Goal: Understand process/instructions: Learn how to perform a task or action

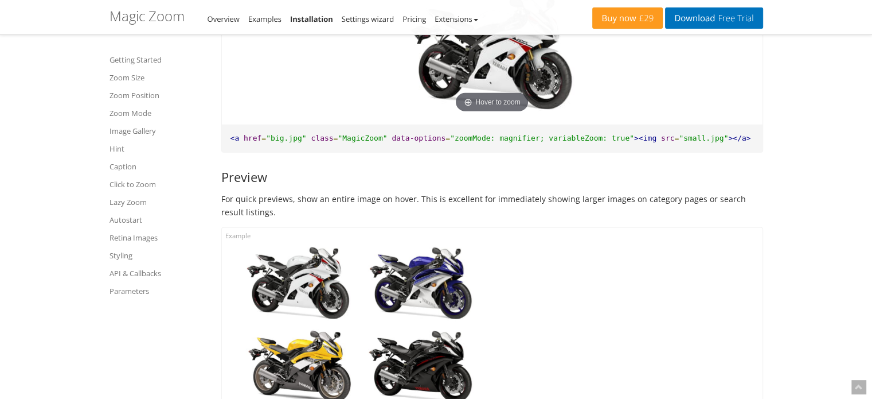
scroll to position [3268, 0]
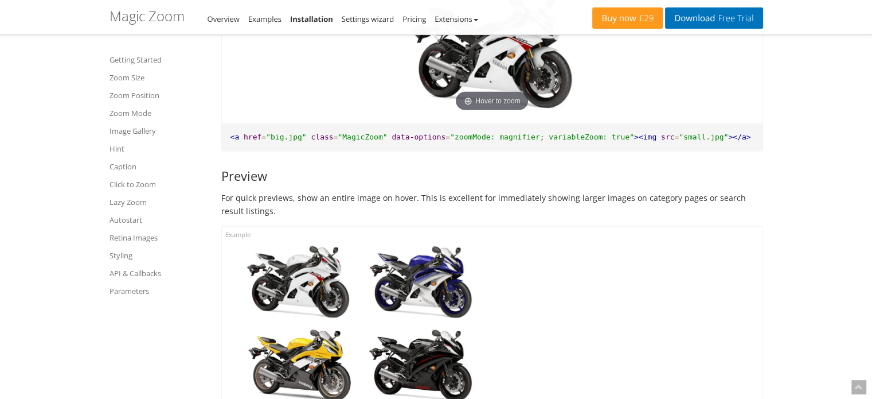
click at [453, 141] on span ""zoomMode: magnifier; variableZoom: true"" at bounding box center [542, 136] width 184 height 9
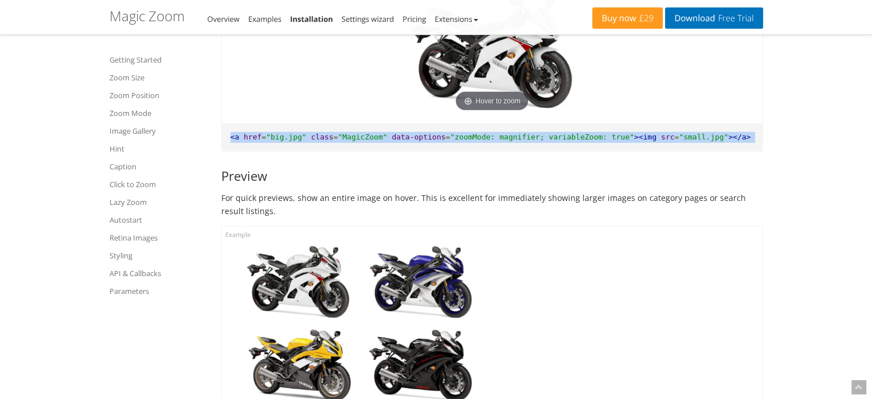
click at [453, 141] on span ""zoomMode: magnifier; variableZoom: true"" at bounding box center [542, 136] width 184 height 9
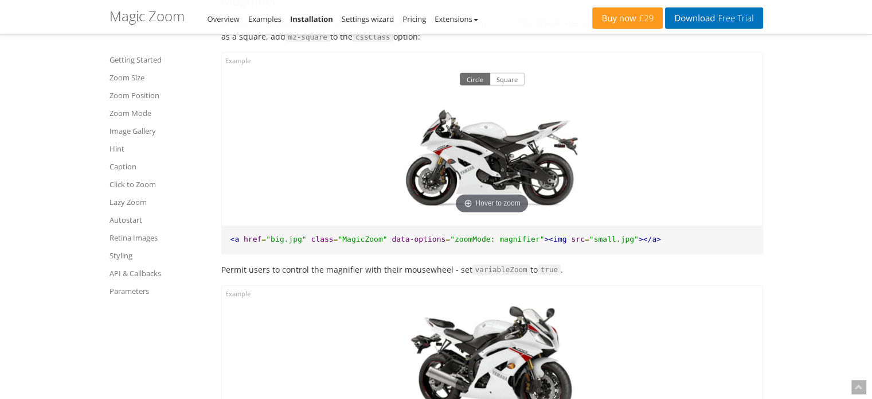
scroll to position [2960, 0]
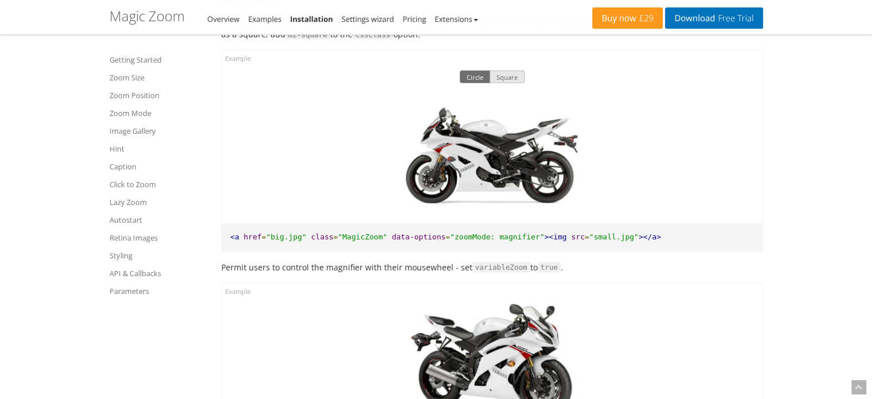
click at [502, 73] on button "Square" at bounding box center [507, 77] width 35 height 13
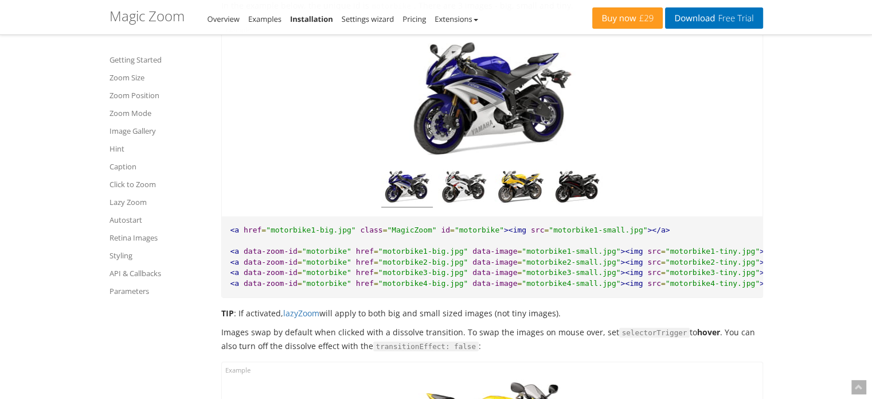
scroll to position [3876, 0]
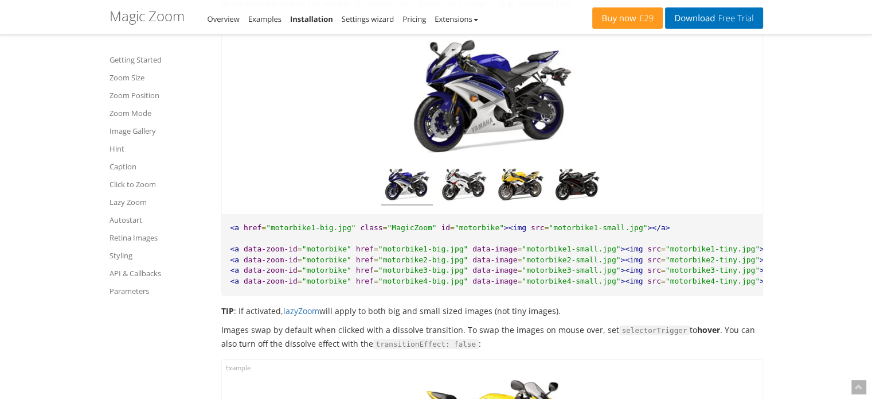
drag, startPoint x: 230, startPoint y: 231, endPoint x: 591, endPoint y: 305, distance: 368.2
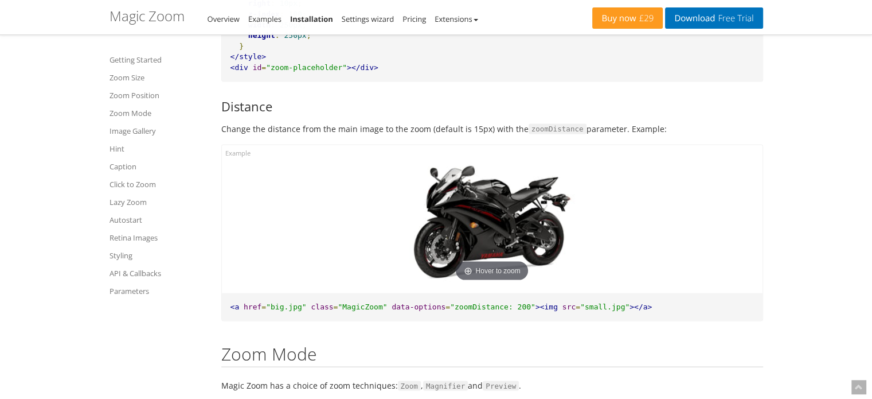
scroll to position [2301, 0]
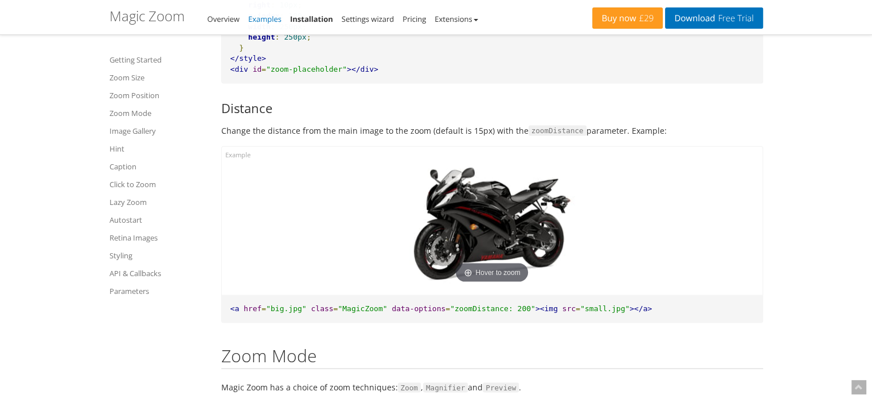
click at [264, 21] on link "Examples" at bounding box center [264, 19] width 33 height 10
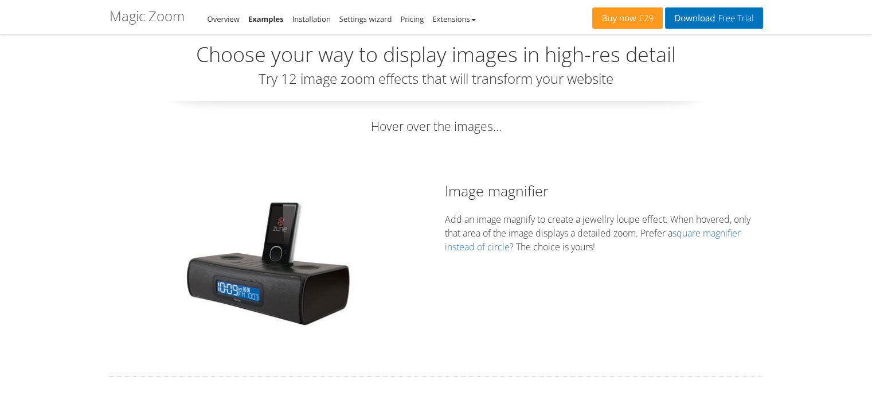
scroll to position [39, 0]
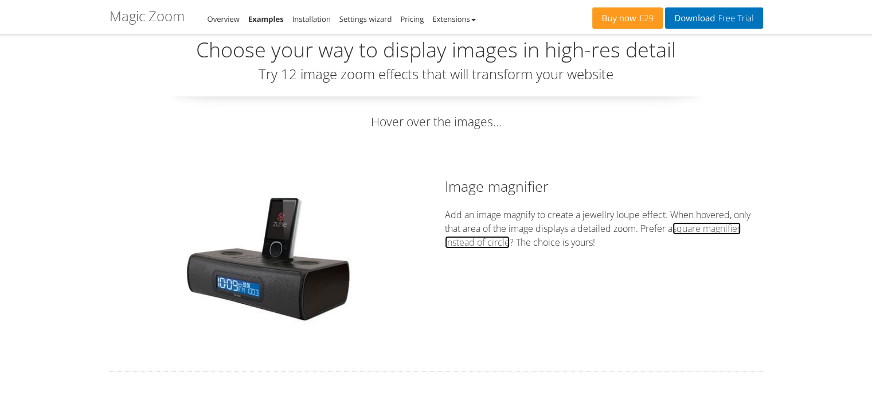
click at [466, 238] on link "square magnifier instead of circle" at bounding box center [593, 235] width 296 height 26
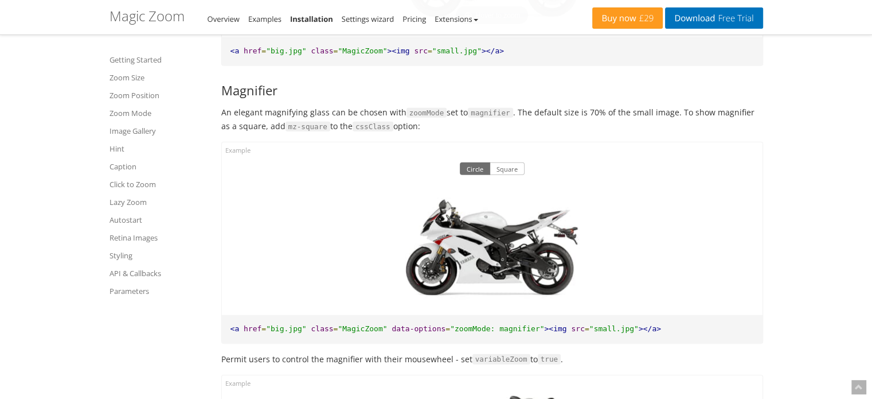
scroll to position [2868, 0]
click at [505, 165] on button "Square" at bounding box center [507, 168] width 35 height 13
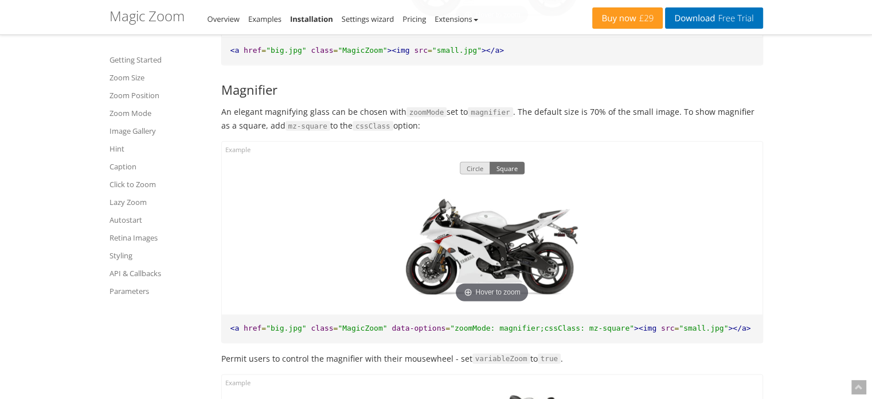
click at [482, 169] on button "Circle" at bounding box center [475, 168] width 30 height 13
click at [512, 167] on button "Square" at bounding box center [507, 168] width 35 height 13
click at [472, 170] on button "Circle" at bounding box center [475, 168] width 30 height 13
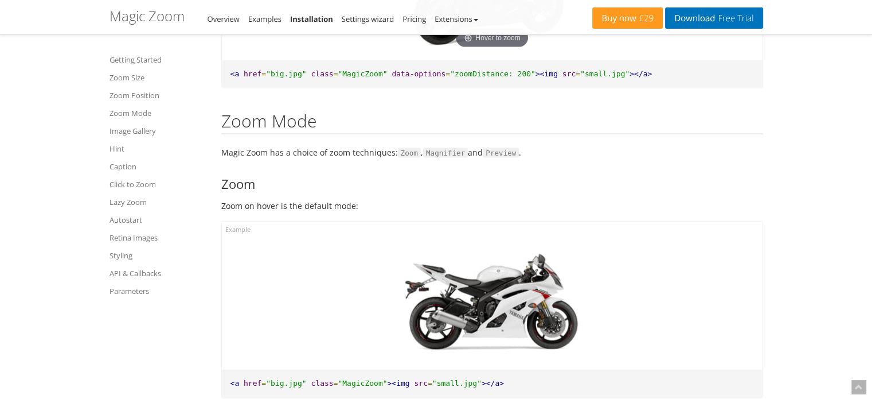
scroll to position [2536, 0]
click at [140, 59] on link "Getting Started" at bounding box center [159, 60] width 98 height 14
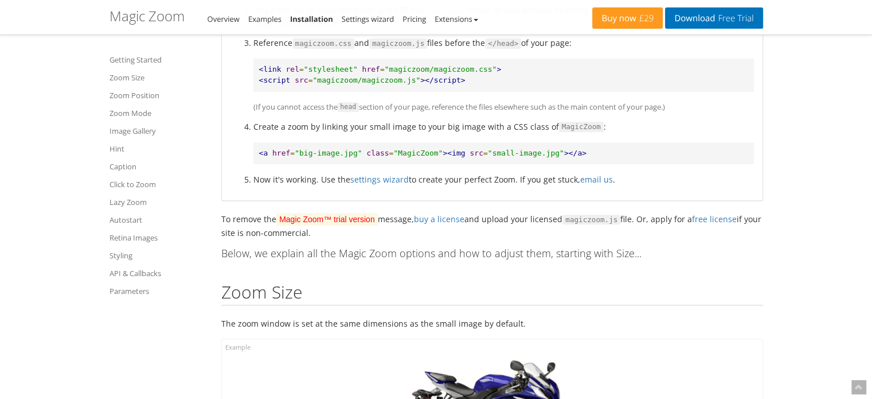
scroll to position [476, 0]
click at [338, 154] on span ""big-image.jpg"" at bounding box center [328, 151] width 67 height 9
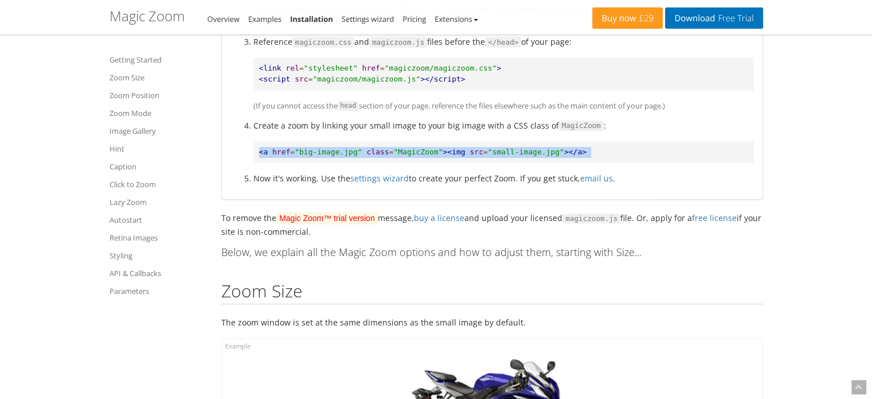
click at [338, 154] on span ""big-image.jpg"" at bounding box center [328, 151] width 67 height 9
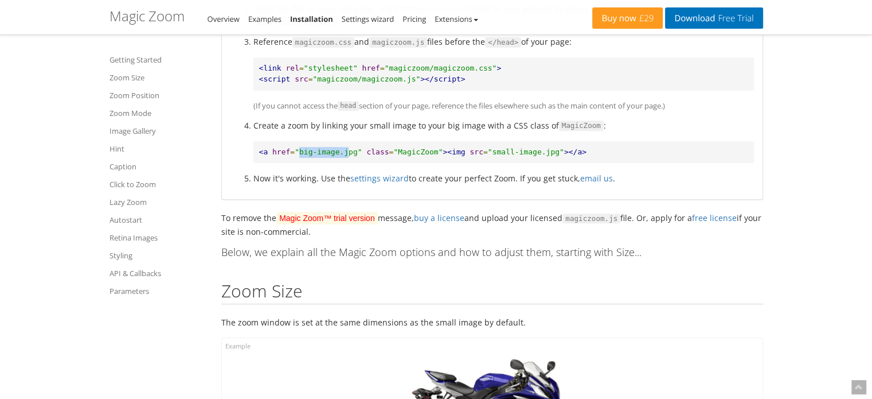
drag, startPoint x: 297, startPoint y: 150, endPoint x: 340, endPoint y: 151, distance: 43.0
click at [340, 151] on span ""big-image.jpg"" at bounding box center [328, 151] width 67 height 9
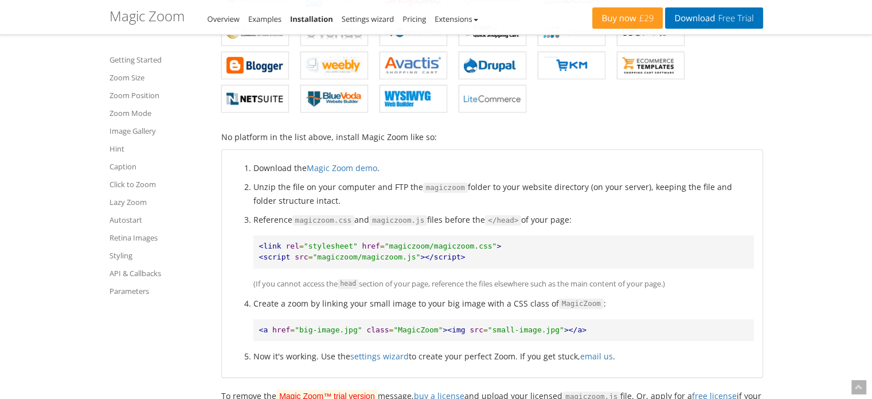
scroll to position [295, 0]
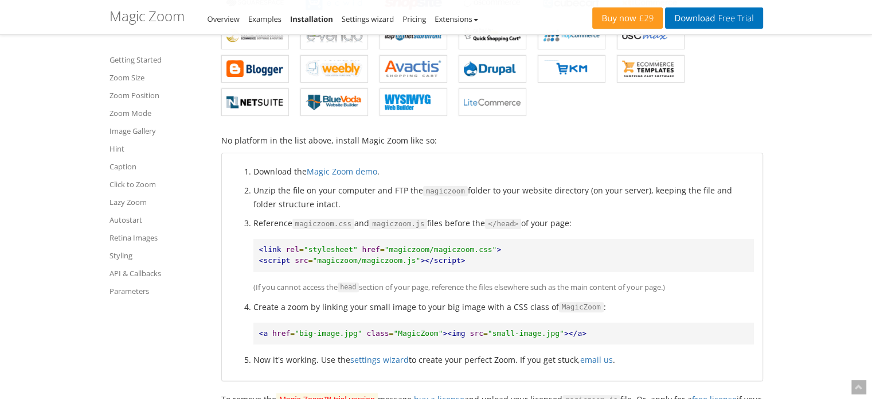
click at [622, 284] on p "(If you cannot access the head section of your page, reference the files elsewh…" at bounding box center [504, 287] width 501 height 14
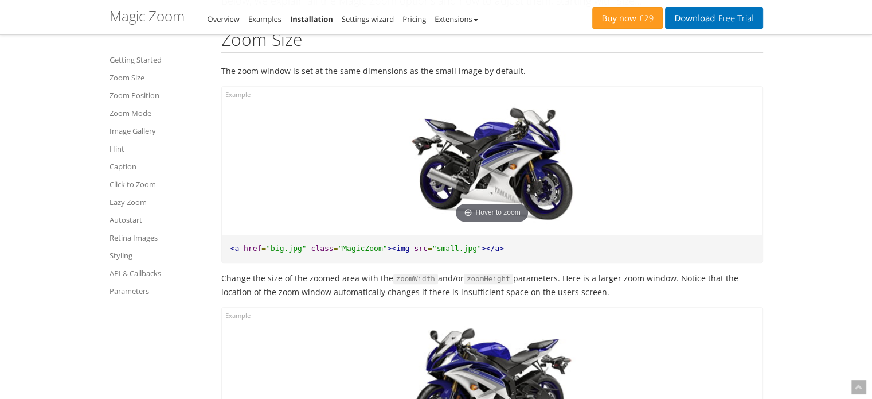
scroll to position [720, 0]
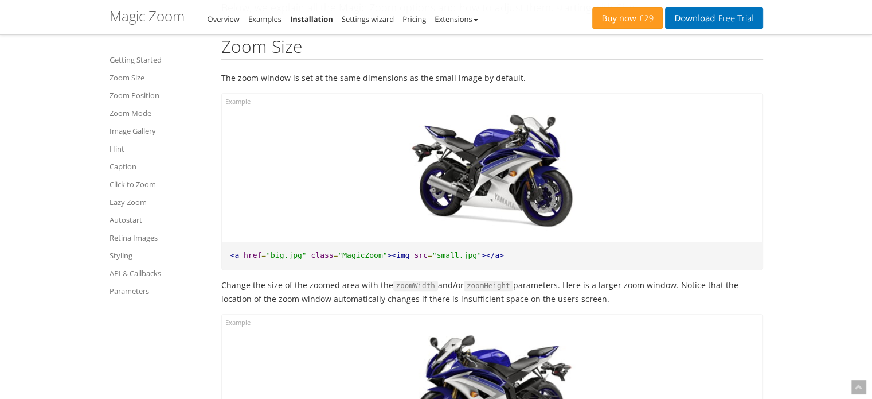
click at [344, 251] on span ""MagicZoom"" at bounding box center [362, 255] width 49 height 9
click at [133, 114] on link "Zoom Mode" at bounding box center [159, 113] width 98 height 14
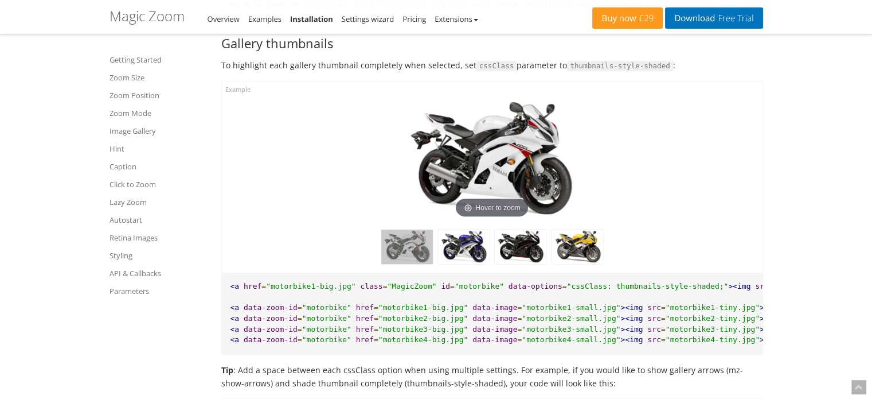
scroll to position [4839, 0]
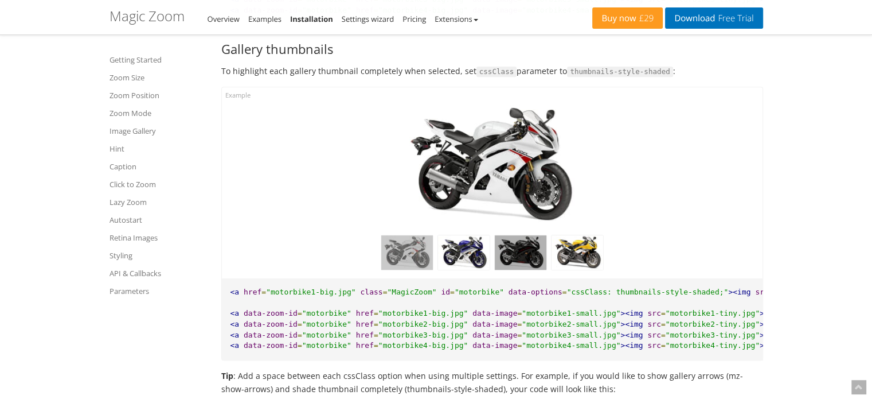
click at [500, 270] on img at bounding box center [521, 252] width 52 height 34
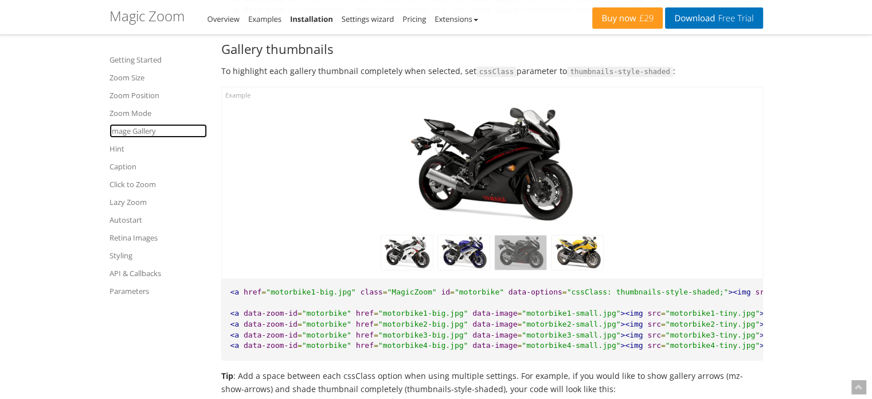
click at [135, 126] on link "Image Gallery" at bounding box center [159, 131] width 98 height 14
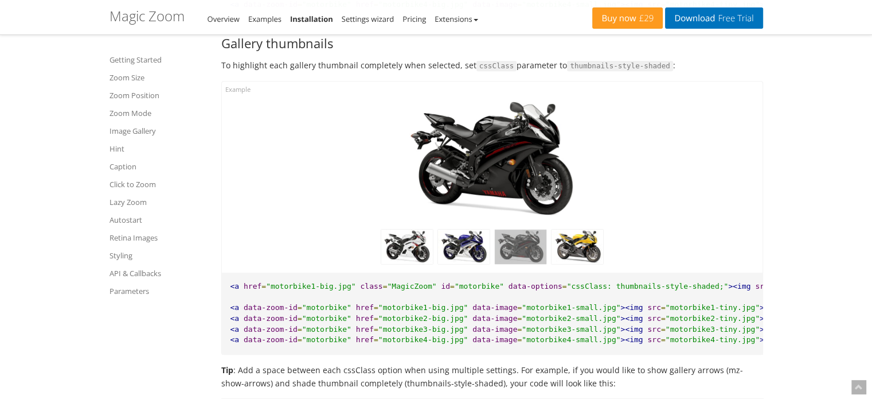
scroll to position [4848, 0]
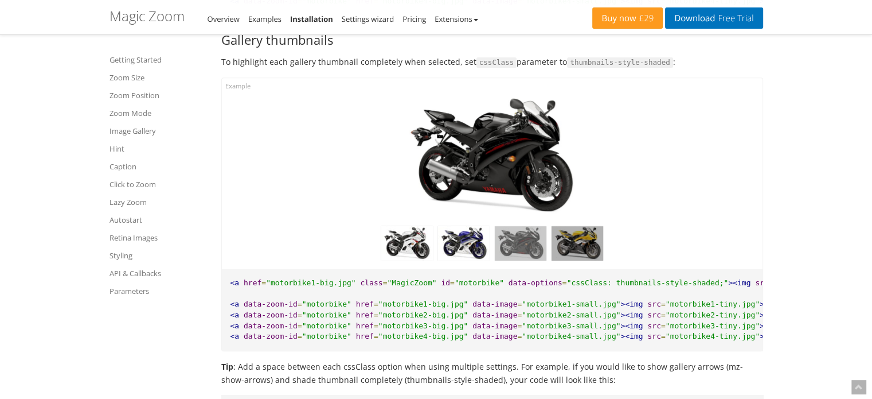
click at [580, 254] on img at bounding box center [578, 243] width 52 height 34
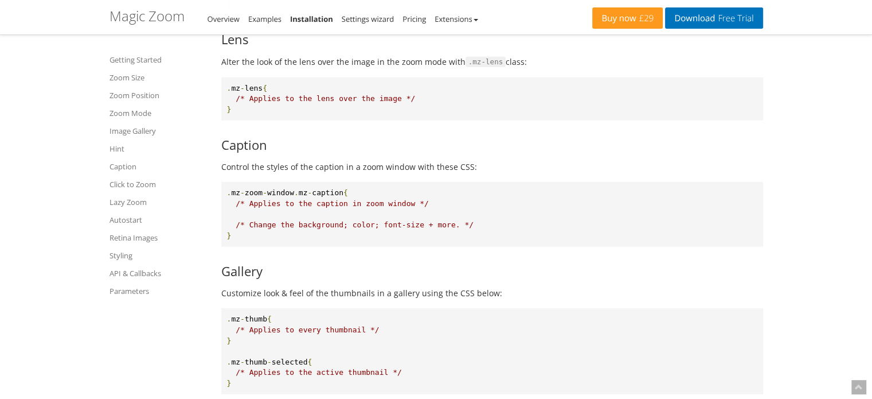
scroll to position [7154, 0]
